Goal: Navigation & Orientation: Find specific page/section

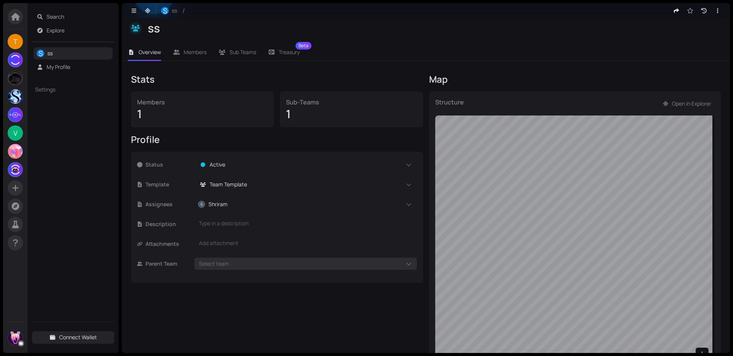
scroll to position [48, 0]
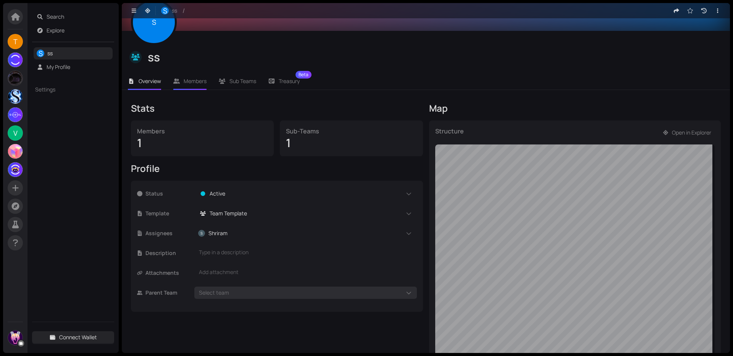
click at [180, 86] on li "Members" at bounding box center [190, 82] width 46 height 18
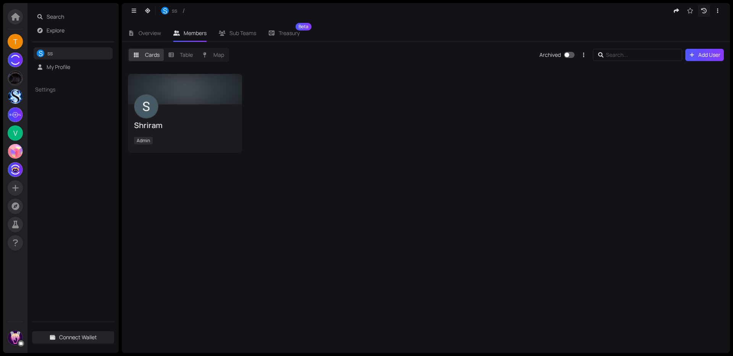
click at [704, 9] on icon "button" at bounding box center [703, 10] width 7 height 5
